Goal: Task Accomplishment & Management: Manage account settings

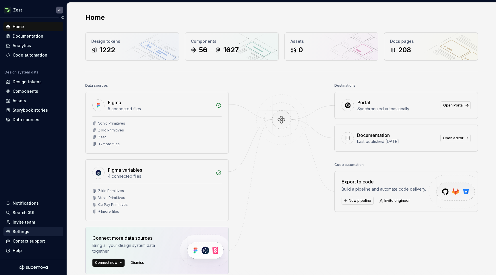
click at [25, 230] on div "Settings" at bounding box center [21, 232] width 17 height 6
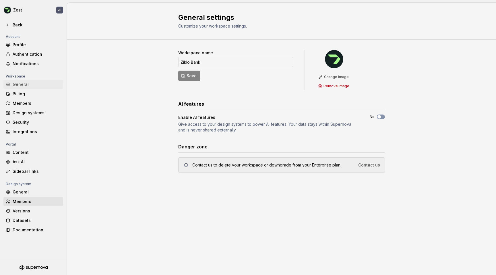
click at [25, 203] on div "Members" at bounding box center [37, 202] width 48 height 6
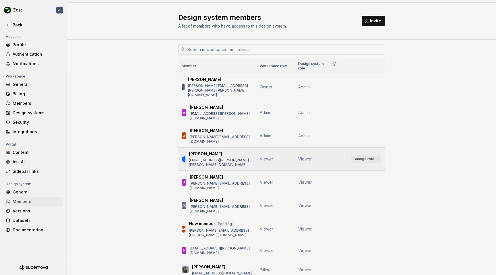
click at [368, 157] on span "Change role" at bounding box center [363, 159] width 21 height 5
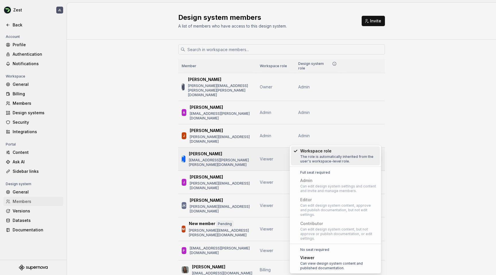
click at [368, 157] on span "Change role" at bounding box center [363, 159] width 21 height 5
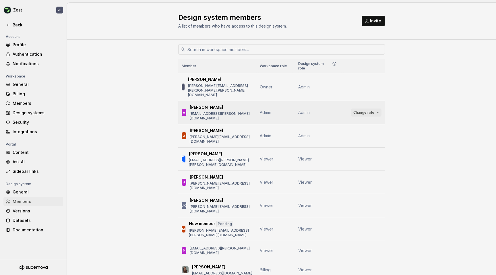
click at [367, 110] on span "Change role" at bounding box center [363, 112] width 21 height 5
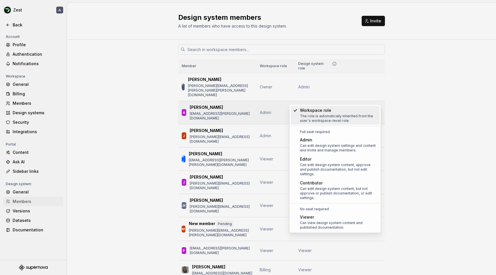
click at [367, 110] on span "Change role" at bounding box center [363, 112] width 21 height 5
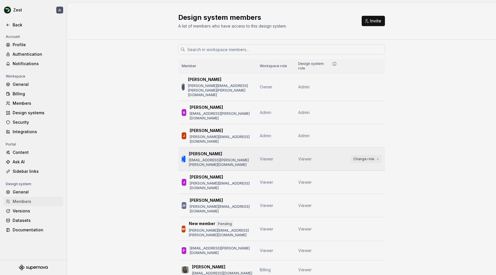
click at [376, 155] on button "Change role" at bounding box center [366, 159] width 31 height 8
click at [462, 165] on div "Member Workspace role Design system role JL Julia Lindstedt julia.lindstedt@zik…" at bounding box center [281, 170] width 429 height 261
click at [369, 110] on span "Change role" at bounding box center [363, 112] width 21 height 5
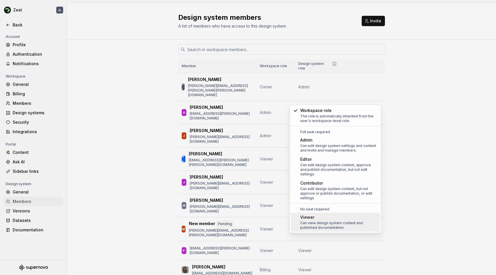
click at [331, 221] on div "Can view design system content and published documentation." at bounding box center [338, 225] width 77 height 9
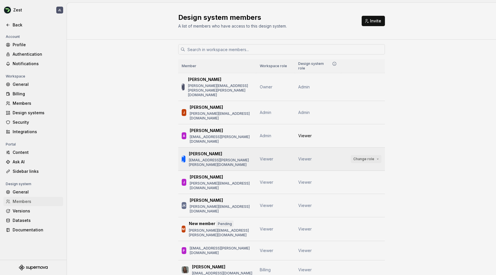
click at [368, 157] on span "Change role" at bounding box center [363, 159] width 21 height 5
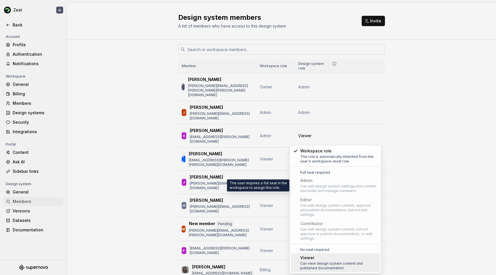
click at [332, 188] on div "Can edit design system settings and content and invite and manage members." at bounding box center [338, 188] width 77 height 9
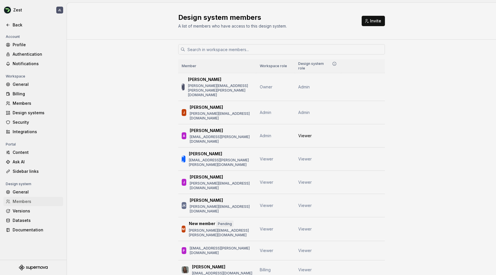
click at [436, 154] on div "Member Workspace role Design system role [PERSON_NAME] [PERSON_NAME][EMAIL_ADDR…" at bounding box center [281, 170] width 429 height 261
click at [368, 157] on span "Change role" at bounding box center [363, 159] width 21 height 5
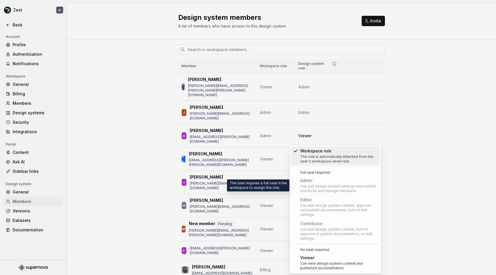
click at [339, 185] on div "Can edit design system settings and content and invite and manage members." at bounding box center [338, 188] width 77 height 9
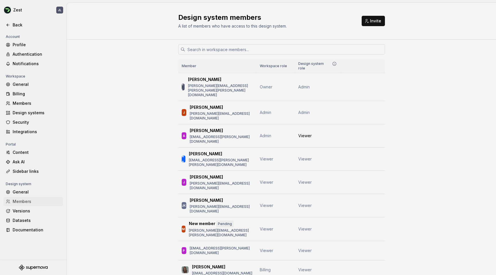
click at [447, 121] on div "Member Workspace role Design system role [PERSON_NAME] [PERSON_NAME][EMAIL_ADDR…" at bounding box center [281, 170] width 429 height 261
click at [20, 202] on div "Members" at bounding box center [37, 202] width 48 height 6
click at [373, 157] on span "Change role" at bounding box center [363, 159] width 21 height 5
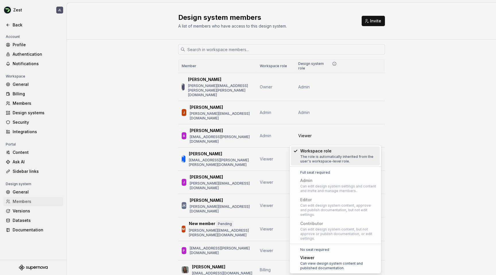
click at [455, 123] on div "Member Workspace role Design system role [PERSON_NAME] [PERSON_NAME][EMAIL_ADDR…" at bounding box center [281, 170] width 429 height 261
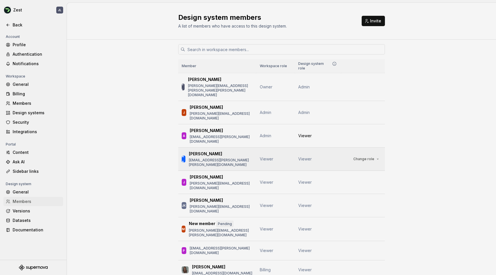
click at [269, 156] on span "Viewer" at bounding box center [266, 158] width 13 height 5
click at [367, 157] on span "Change role" at bounding box center [363, 159] width 21 height 5
click at [450, 98] on div "Member Workspace role Design system role [PERSON_NAME] [PERSON_NAME][EMAIL_ADDR…" at bounding box center [281, 170] width 429 height 261
click at [370, 157] on span "Change role" at bounding box center [363, 159] width 21 height 5
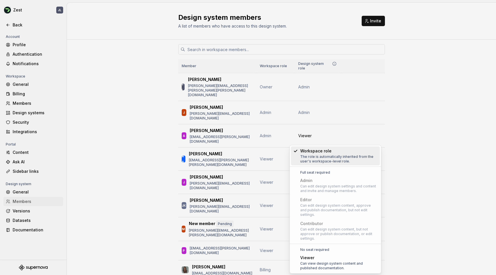
click at [430, 98] on div "Member Workspace role Design system role [PERSON_NAME] [PERSON_NAME][EMAIL_ADDR…" at bounding box center [281, 170] width 429 height 261
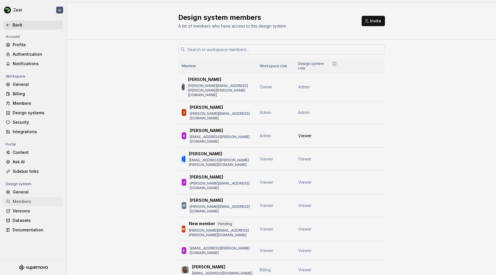
click at [8, 23] on icon at bounding box center [8, 25] width 5 height 5
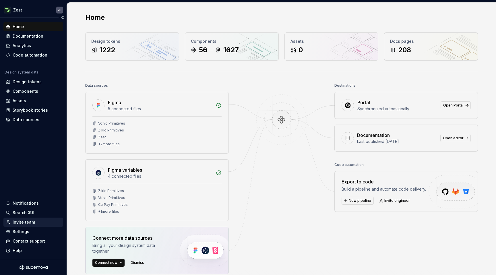
click at [22, 224] on div "Invite team" at bounding box center [24, 222] width 22 height 6
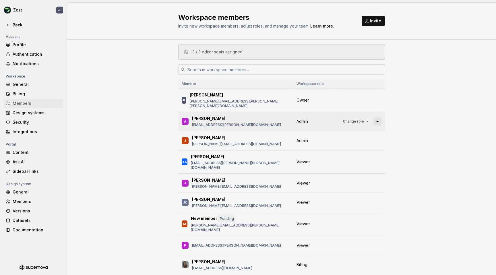
click at [381, 117] on button "button" at bounding box center [377, 121] width 8 height 8
click at [381, 137] on button "button" at bounding box center [377, 141] width 8 height 8
click at [421, 103] on div "3 / 3 editor seats assigned Member Workspace role [PERSON_NAME] [PERSON_NAME][E…" at bounding box center [281, 168] width 429 height 256
click at [355, 119] on span "Change role" at bounding box center [353, 121] width 21 height 5
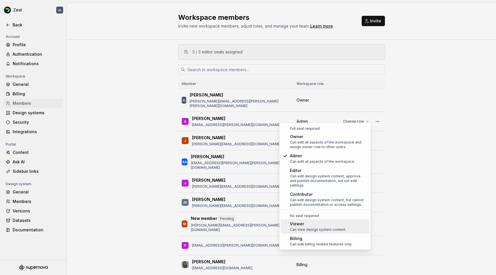
click at [318, 227] on div "Can view design system content." at bounding box center [318, 229] width 56 height 5
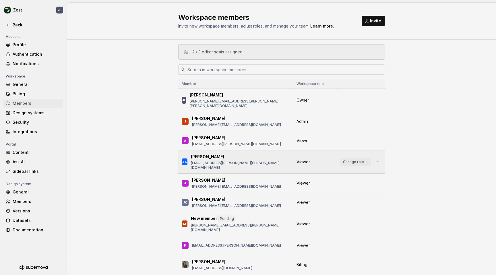
click at [354, 160] on span "Change role" at bounding box center [353, 162] width 21 height 5
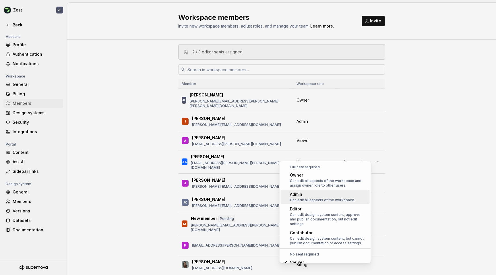
click at [335, 199] on div "Can edit all aspects of the workspace." at bounding box center [322, 200] width 65 height 5
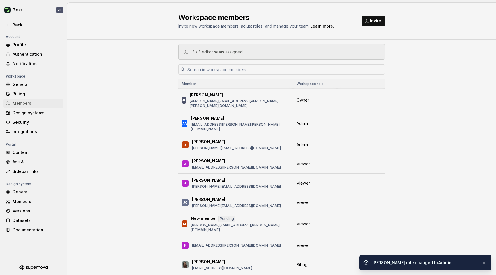
click at [428, 162] on div "3 / 3 editor seats assigned Member Workspace role [PERSON_NAME] [PERSON_NAME][E…" at bounding box center [281, 168] width 429 height 256
